Goal: Find specific page/section: Find specific page/section

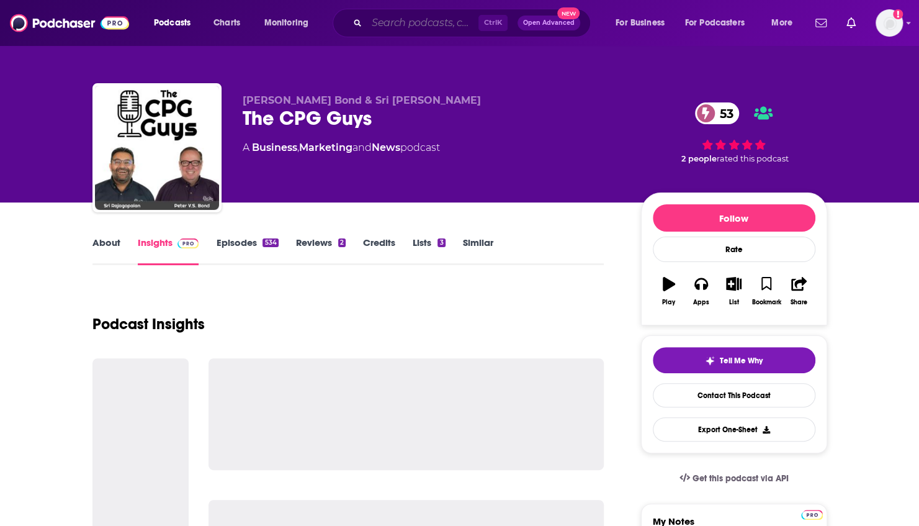
click at [392, 19] on input "Search podcasts, credits, & more..." at bounding box center [423, 23] width 112 height 20
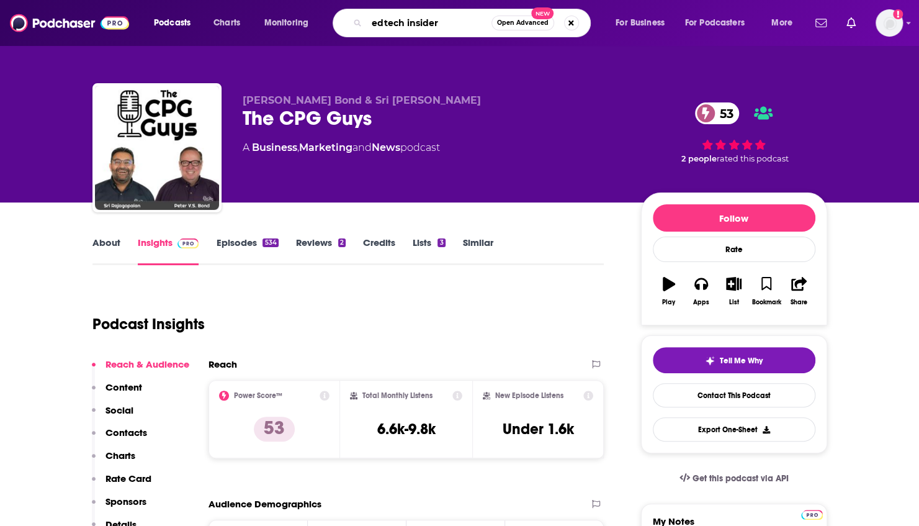
type input "edtech insiders"
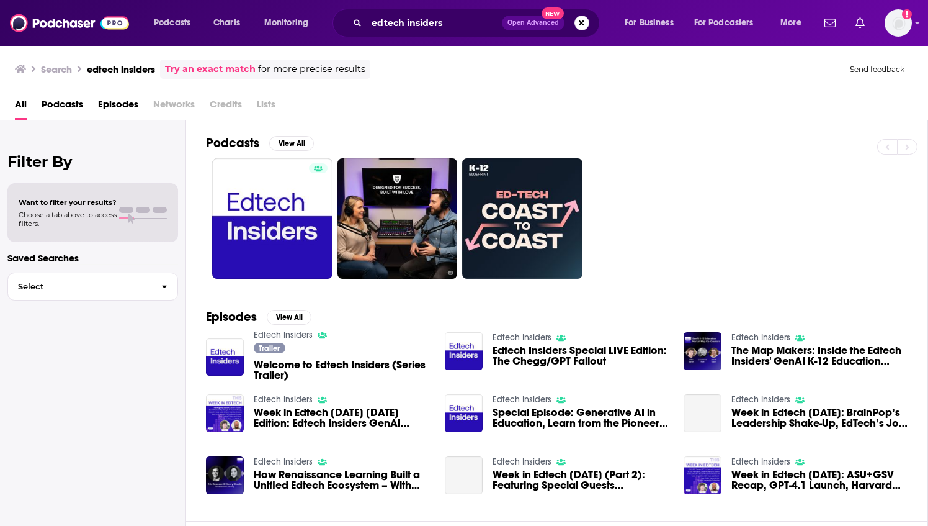
click at [208, 200] on div at bounding box center [567, 218] width 722 height 120
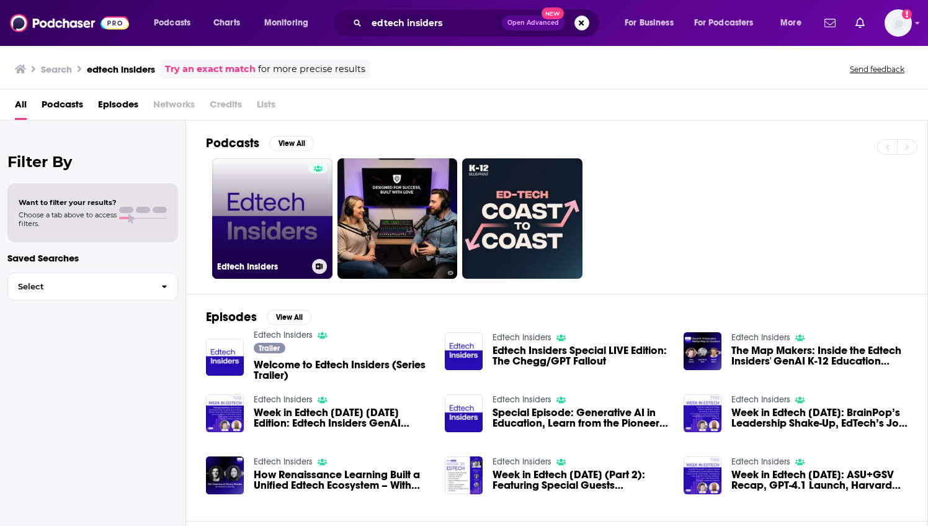
click at [268, 199] on link "Edtech Insiders" at bounding box center [272, 218] width 120 height 120
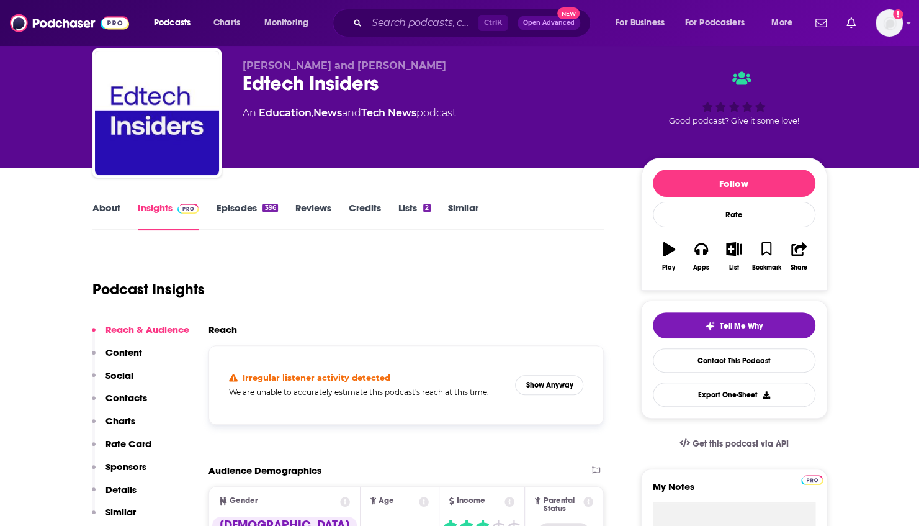
scroll to position [62, 0]
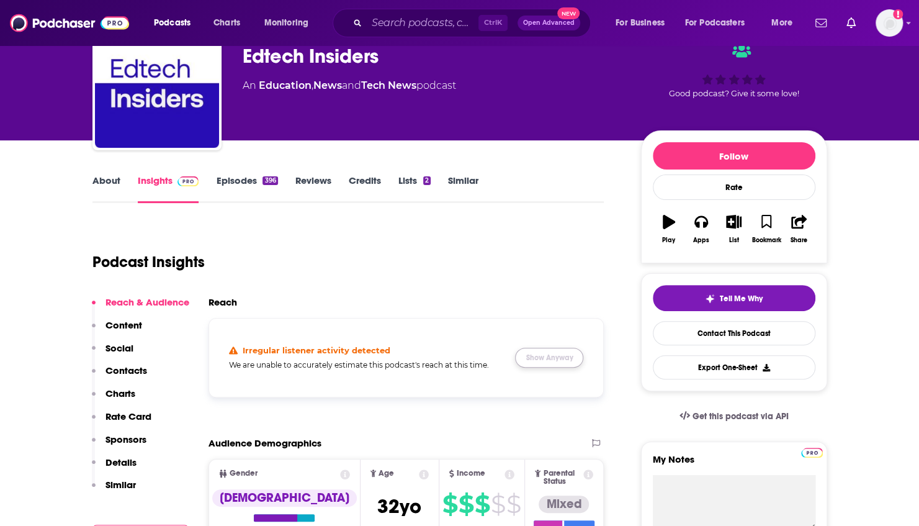
click at [535, 352] on button "Show Anyway" at bounding box center [549, 358] width 68 height 20
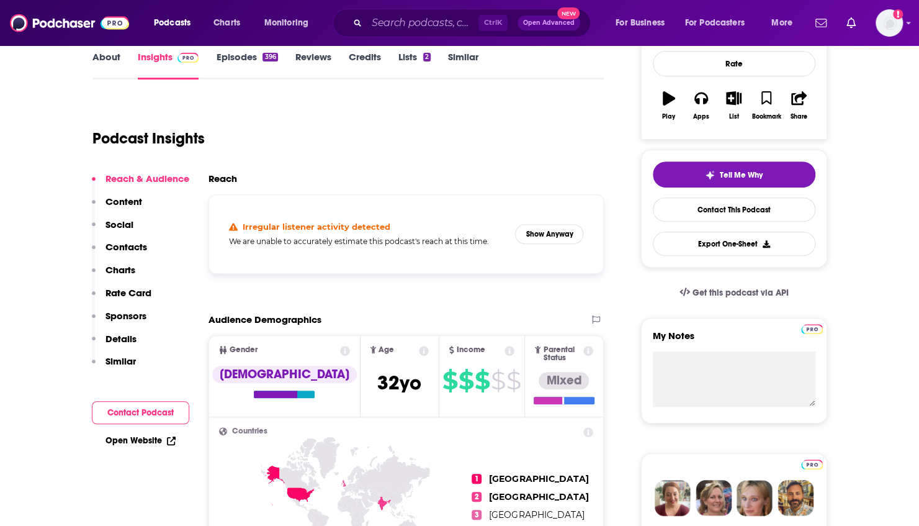
scroll to position [186, 0]
click at [540, 231] on button "Show Anyway" at bounding box center [549, 233] width 68 height 20
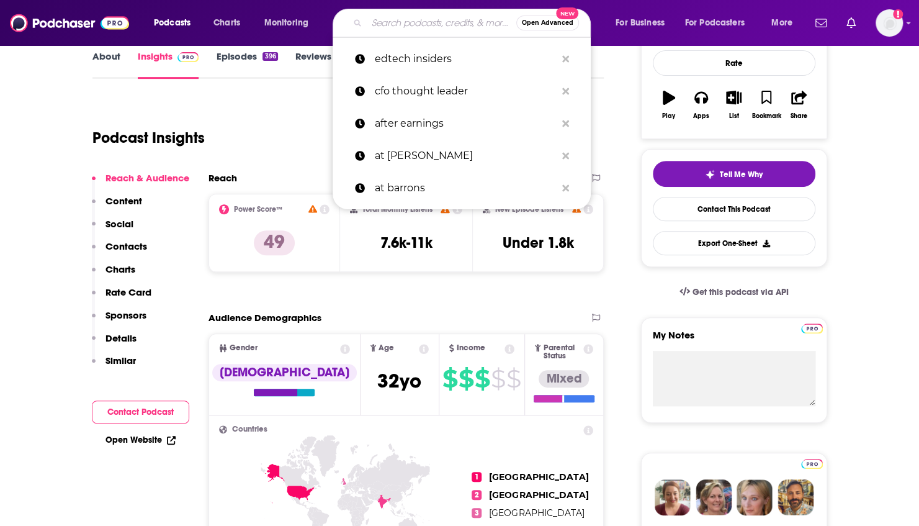
click at [408, 24] on input "Search podcasts, credits, & more..." at bounding box center [442, 23] width 150 height 20
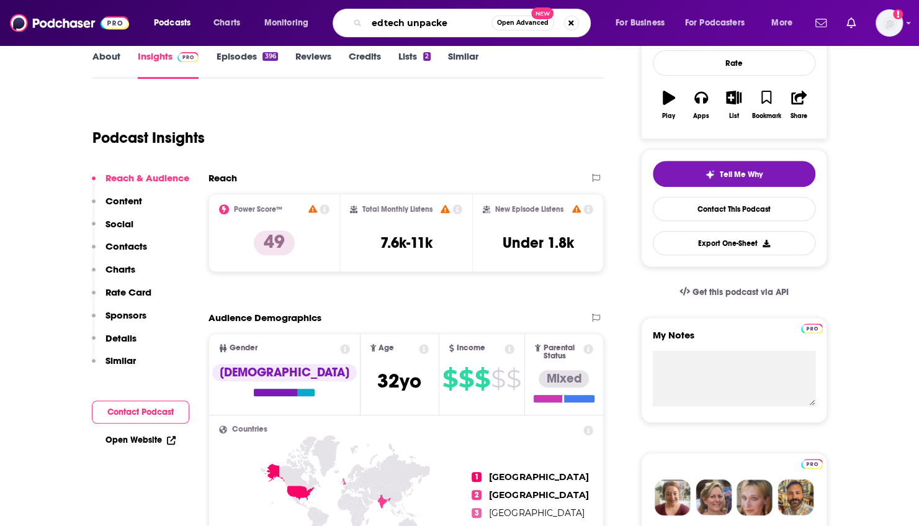
type input "edtech unpacked"
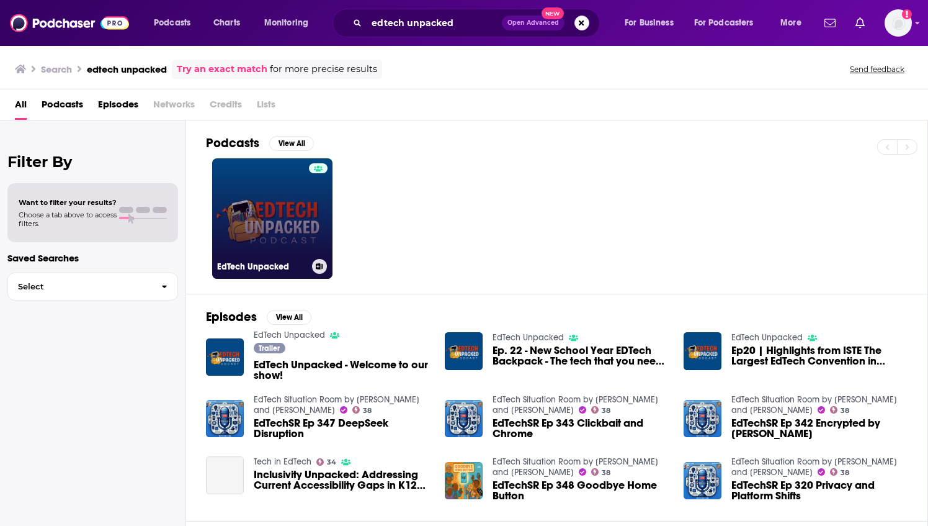
click at [288, 201] on link "EdTech Unpacked" at bounding box center [272, 218] width 120 height 120
